Goal: Find specific page/section: Find specific page/section

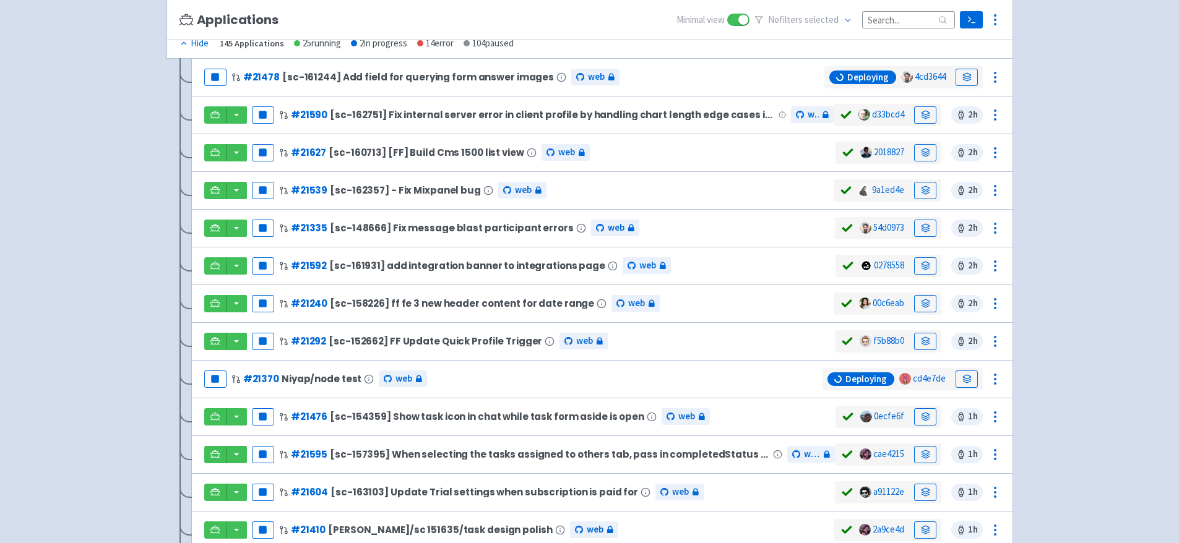
scroll to position [196, 0]
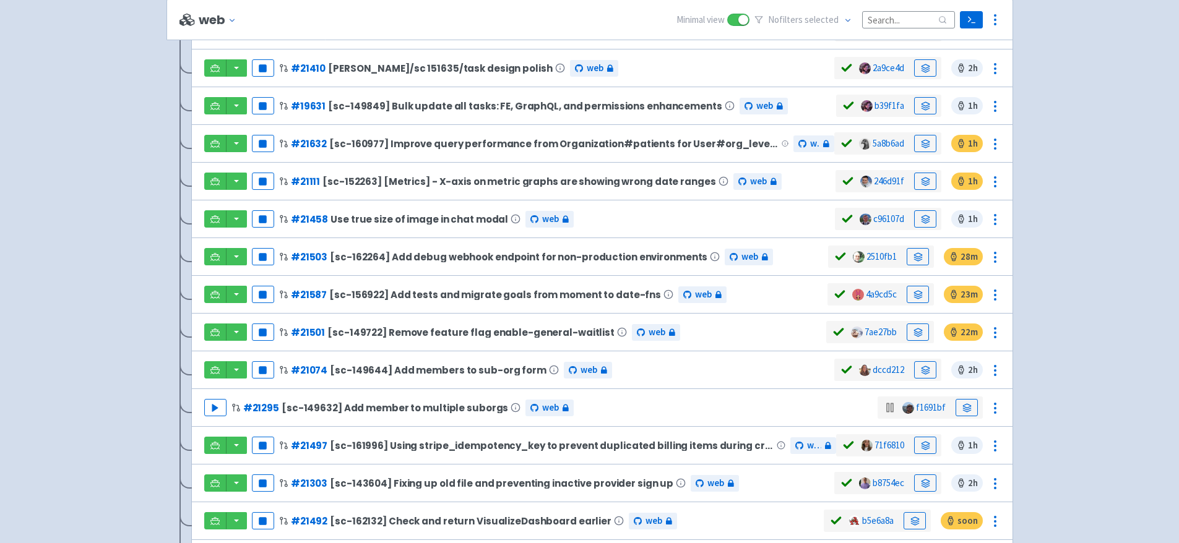
scroll to position [807, 0]
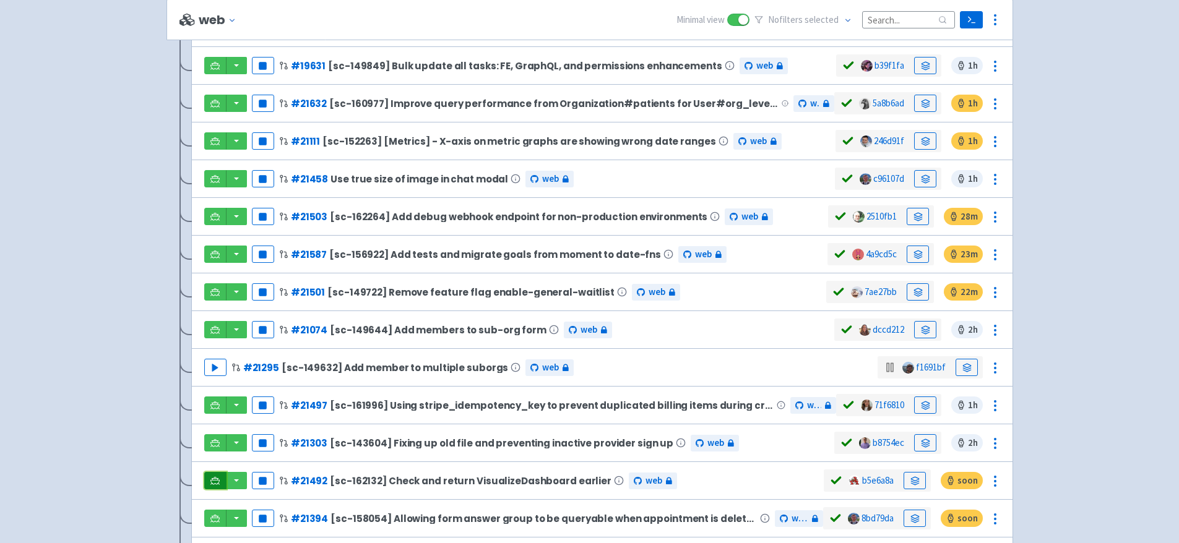
click at [217, 475] on link at bounding box center [215, 480] width 22 height 17
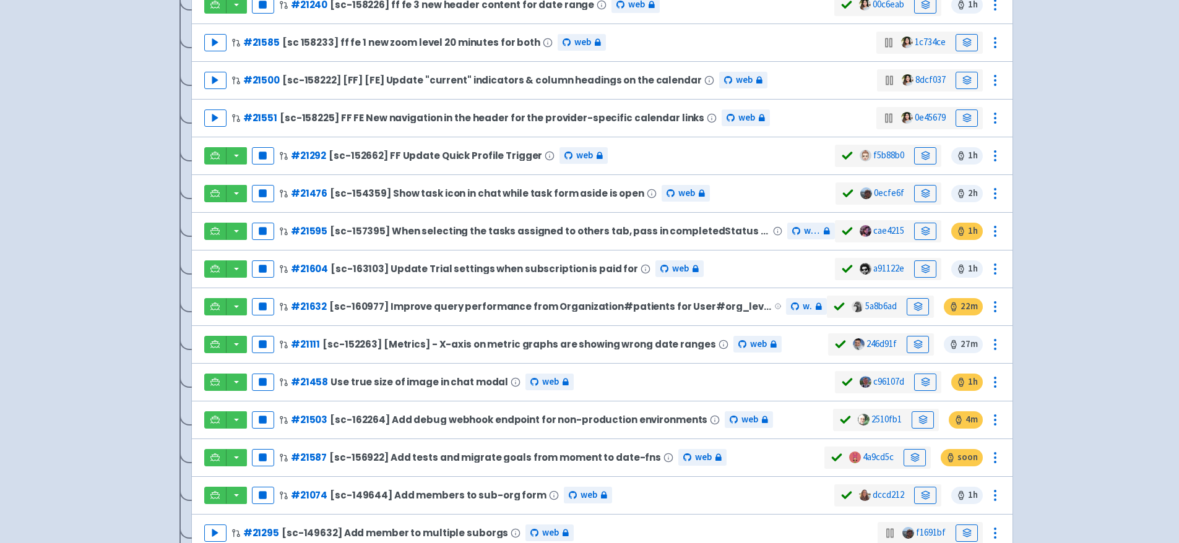
scroll to position [1197, 0]
